Goal: Check status

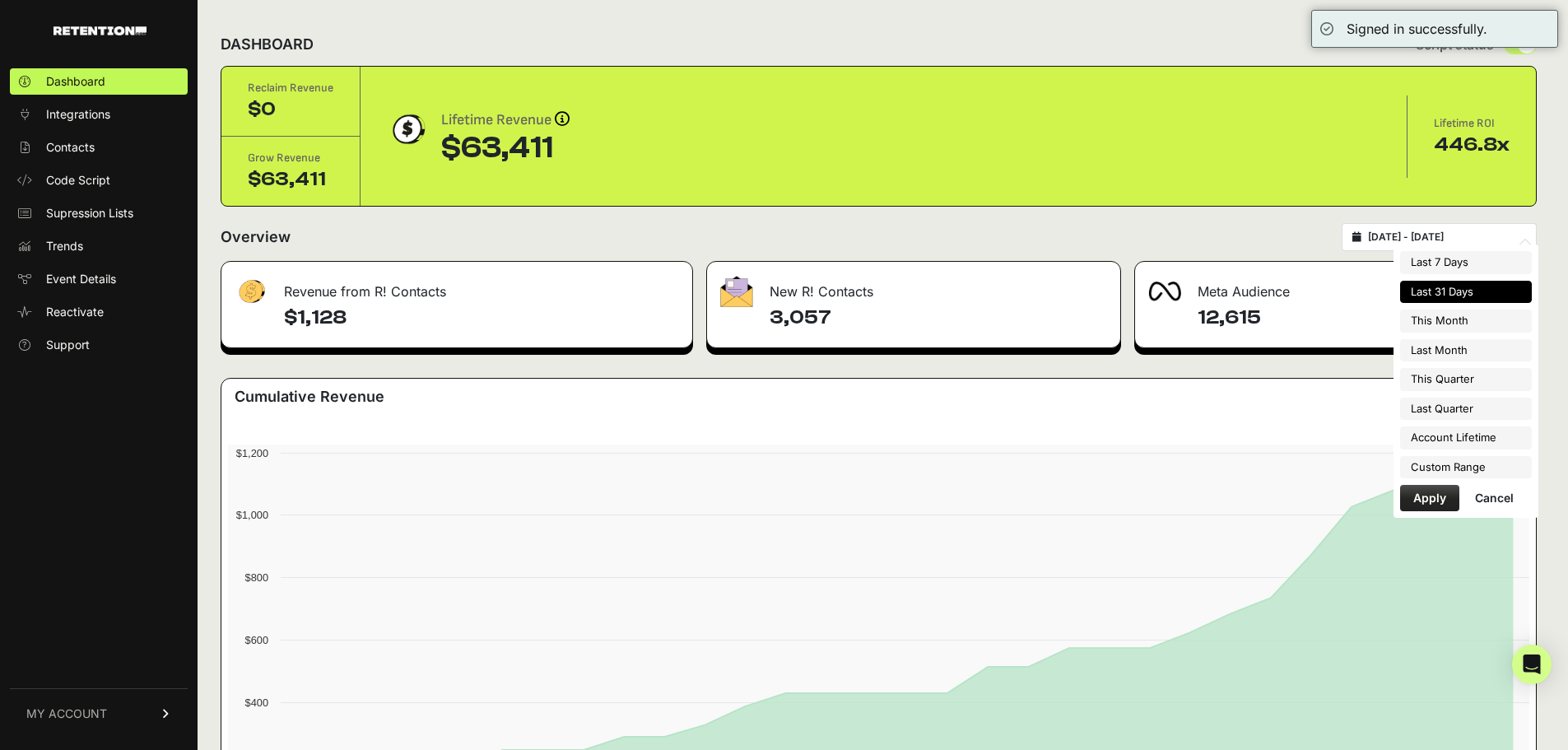
click at [1451, 236] on input "[DATE] - [DATE]" at bounding box center [1447, 237] width 158 height 13
click at [1447, 347] on li "Last Month" at bounding box center [1466, 351] width 131 height 23
type input "[DATE] - [DATE]"
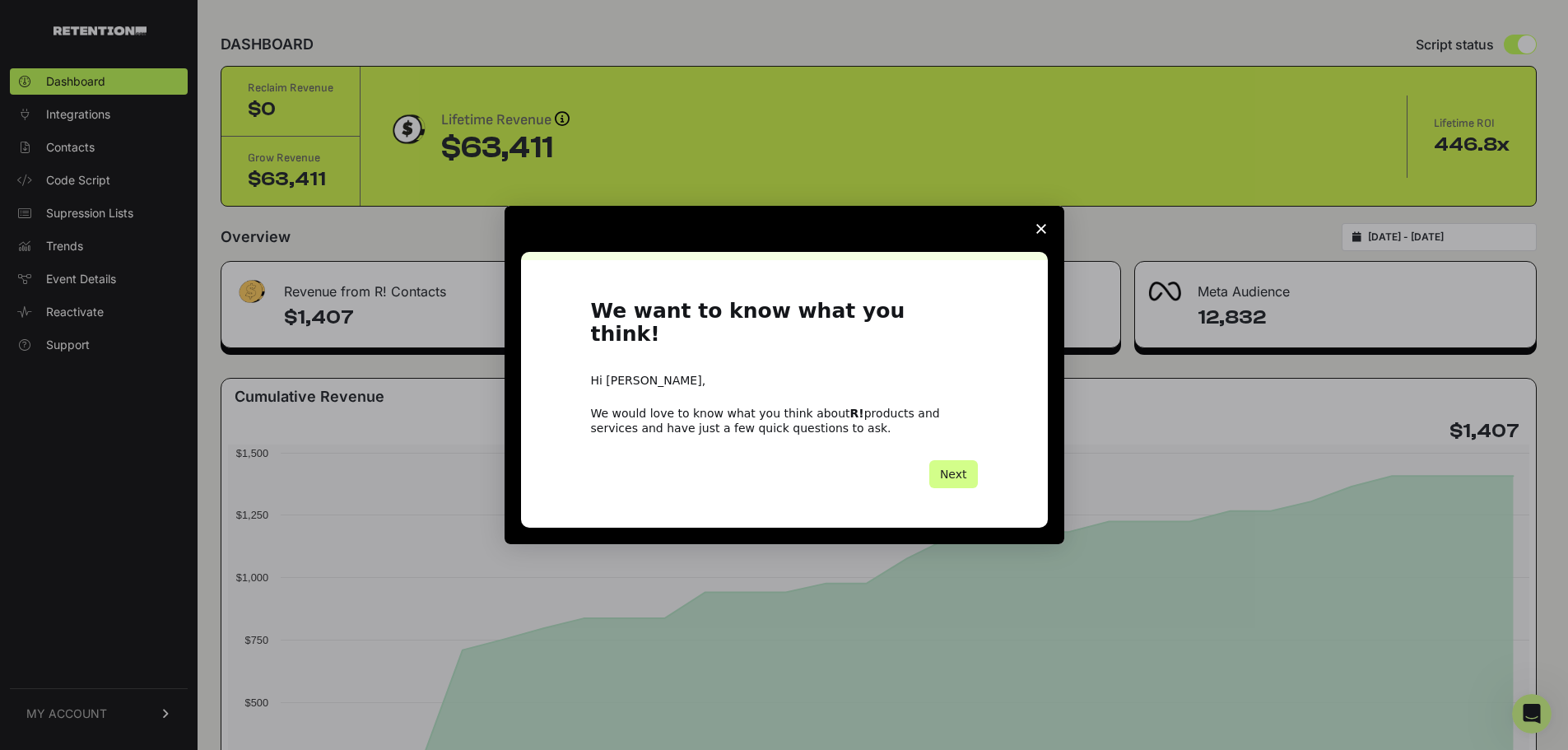
click at [1044, 234] on polygon "Close survey" at bounding box center [1041, 228] width 10 height 10
